Goal: Information Seeking & Learning: Learn about a topic

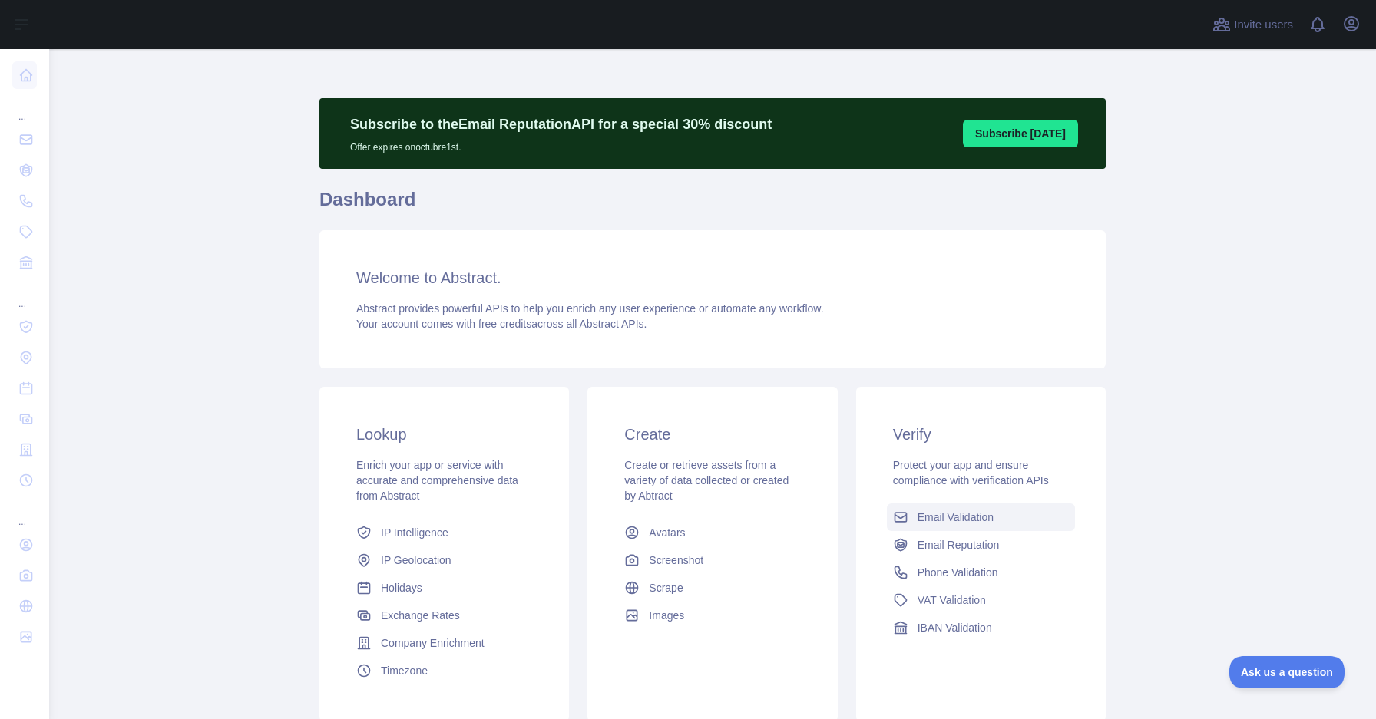
click at [964, 526] on link "Email Validation" at bounding box center [981, 518] width 188 height 28
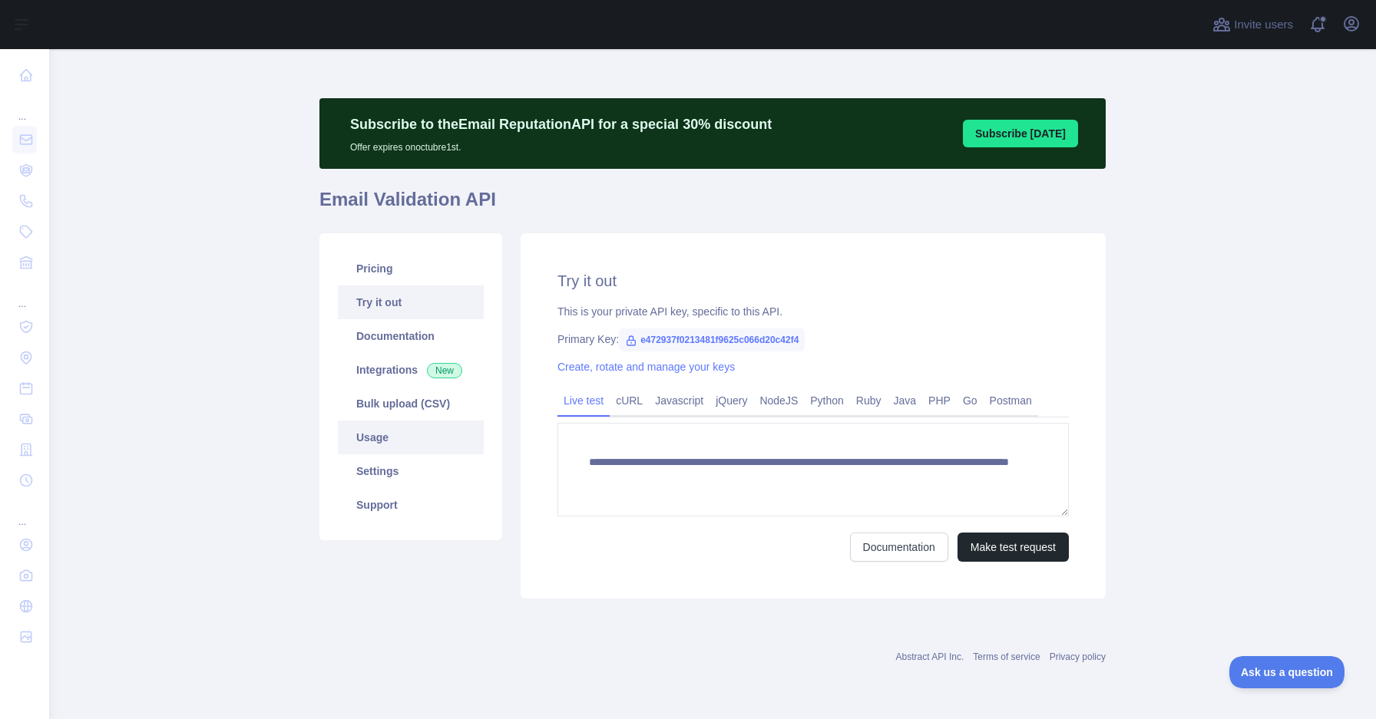
click at [402, 445] on link "Usage" at bounding box center [411, 438] width 146 height 34
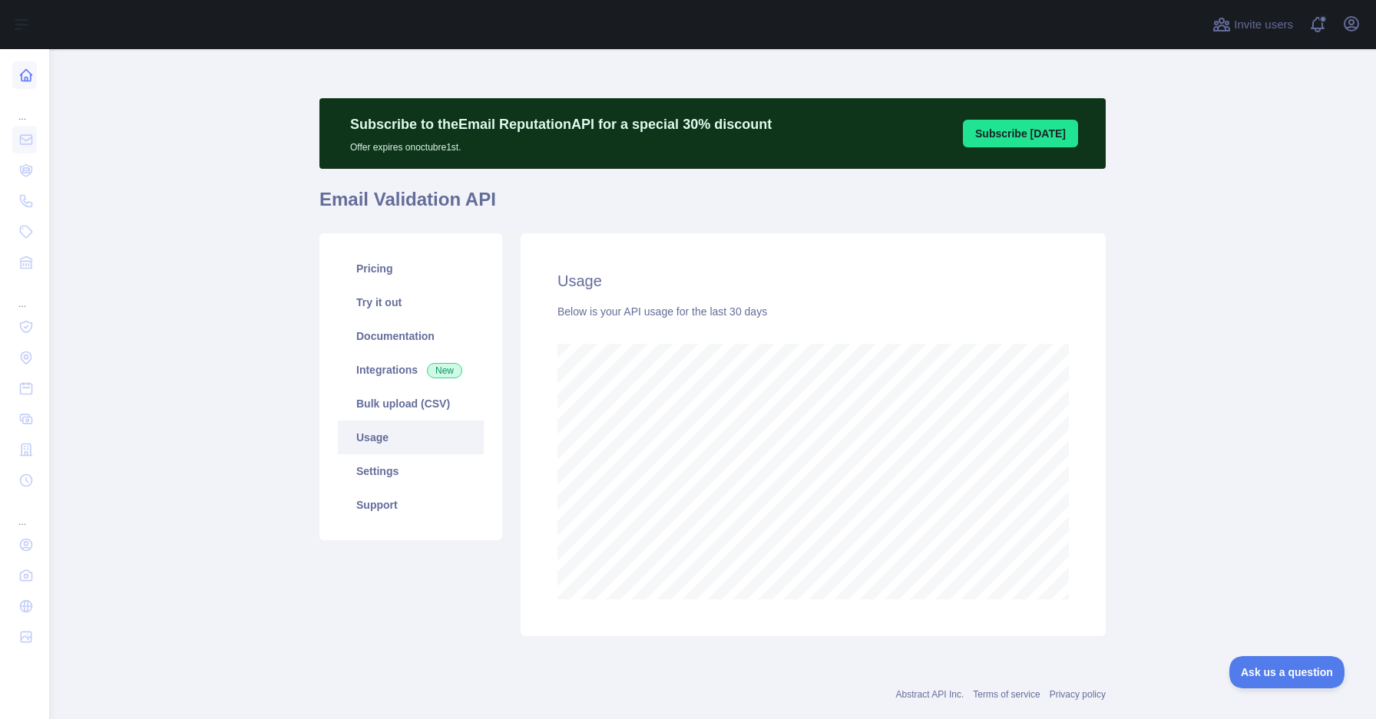
scroll to position [767145, 766648]
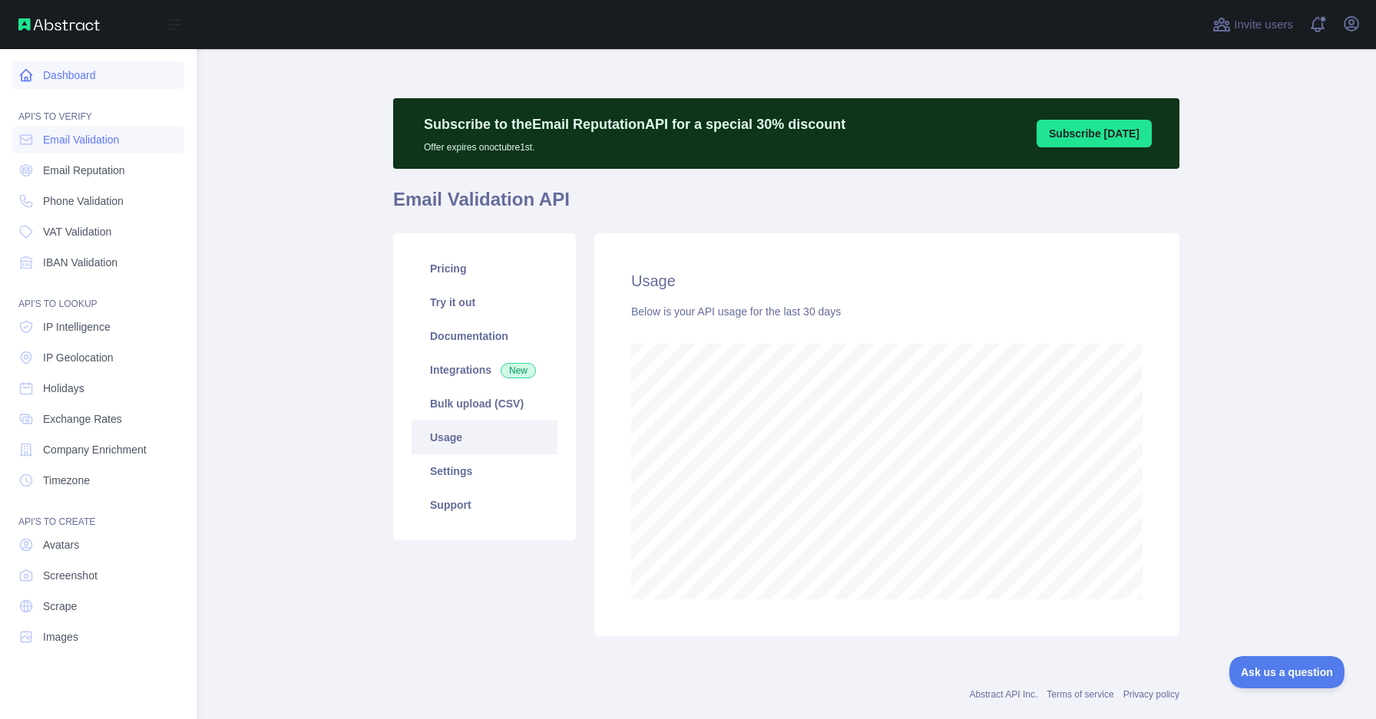
click at [28, 71] on icon at bounding box center [27, 76] width 12 height 12
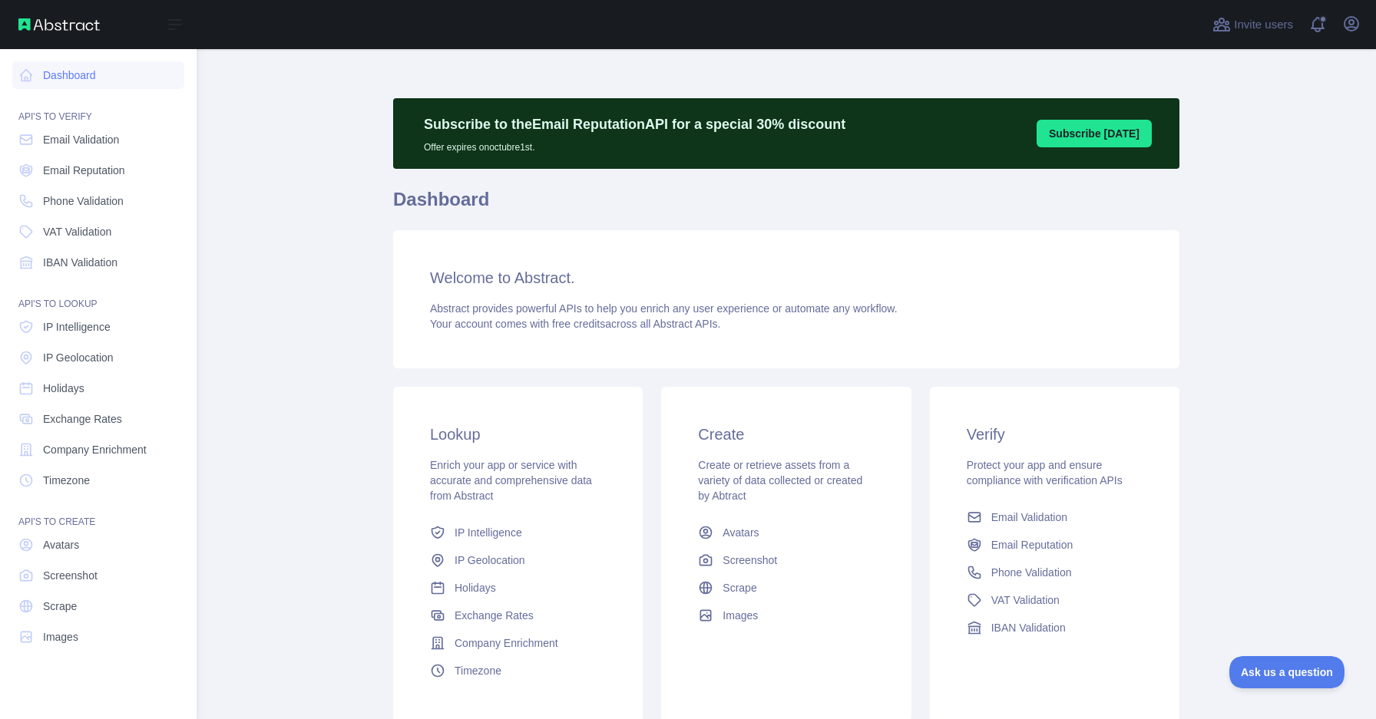
click at [78, 156] on nav "Dashboard API'S TO VERIFY Email Validation Email Reputation Phone Validation VA…" at bounding box center [98, 372] width 172 height 646
click at [83, 144] on span "Email Validation" at bounding box center [81, 139] width 76 height 15
